Goal: Information Seeking & Learning: Check status

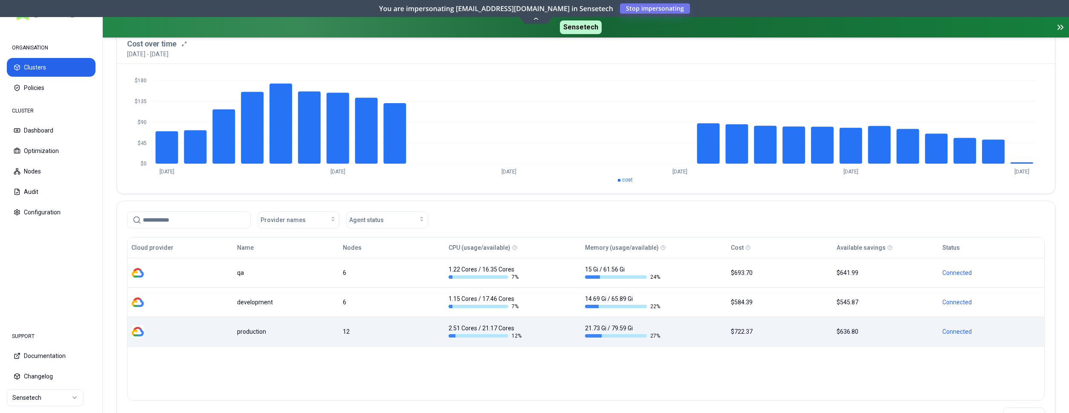
scroll to position [71, 0]
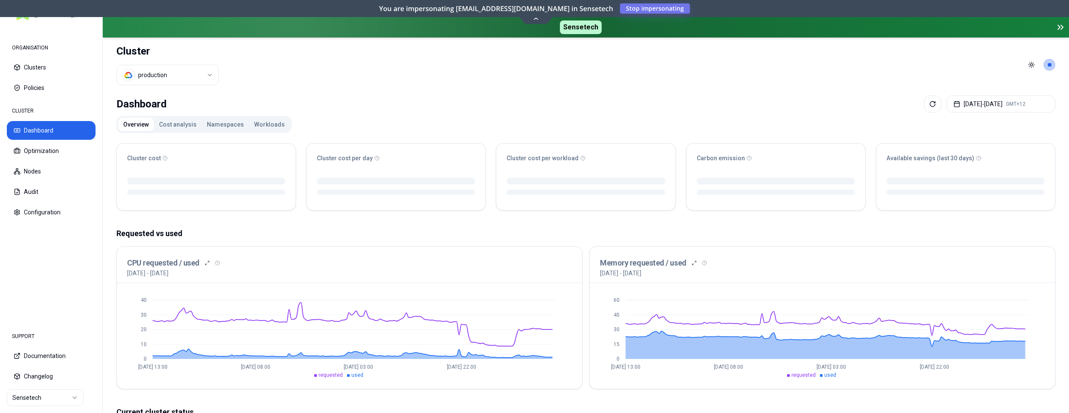
click at [257, 122] on button "Workloads" at bounding box center [269, 125] width 41 height 14
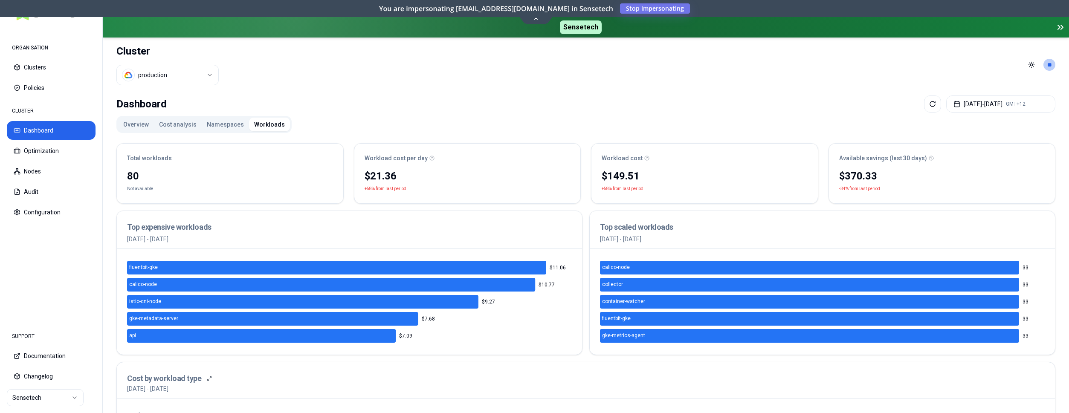
click at [128, 127] on button "Overview" at bounding box center [136, 125] width 36 height 14
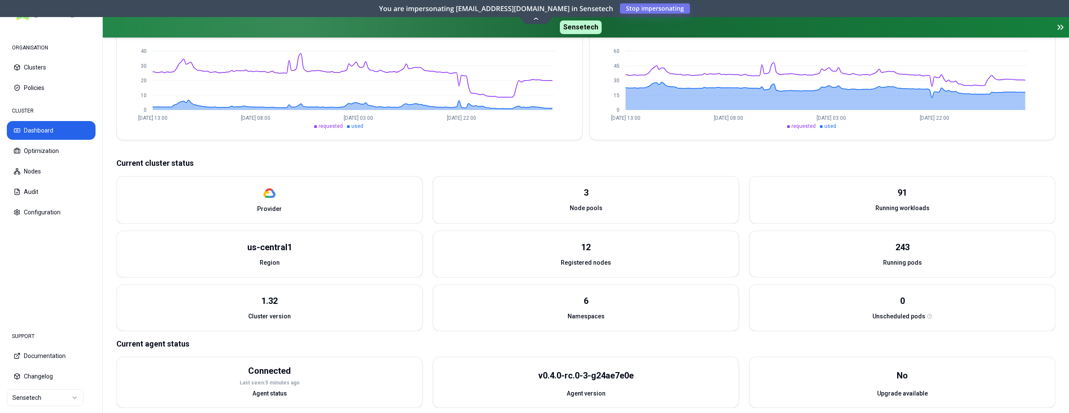
scroll to position [242, 0]
